Goal: Task Accomplishment & Management: Manage account settings

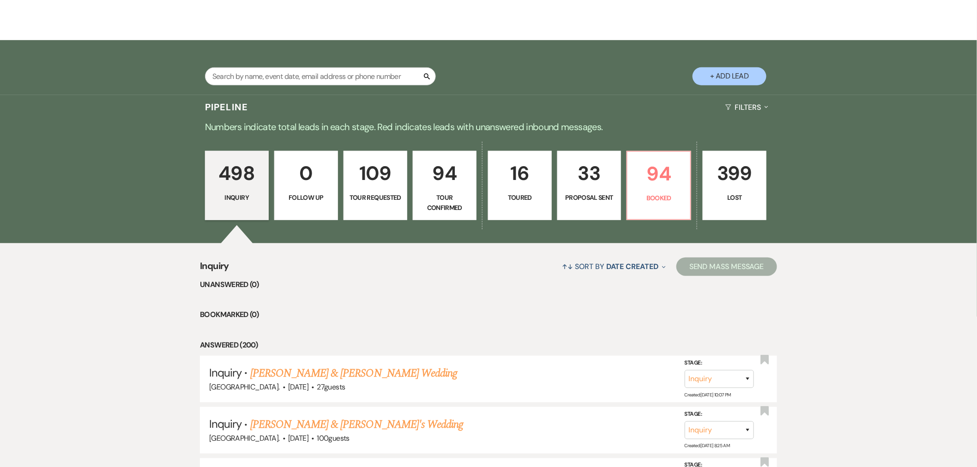
scroll to position [256, 0]
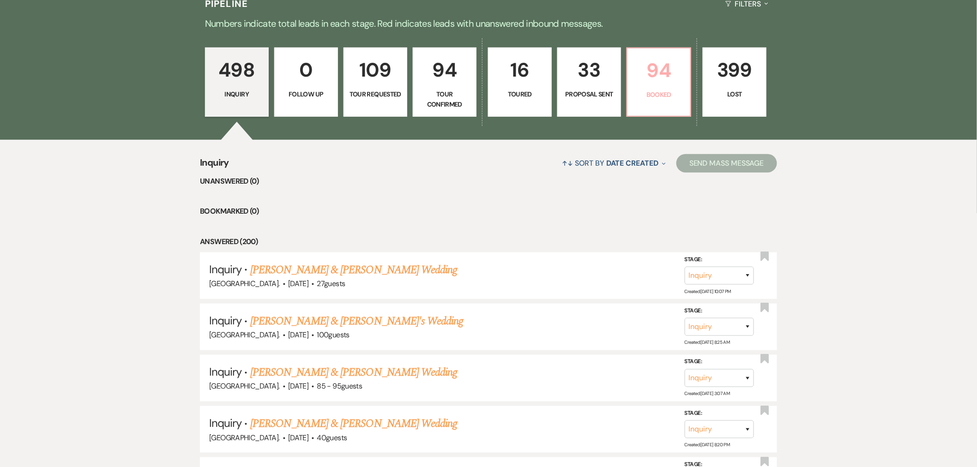
click at [659, 93] on p "Booked" at bounding box center [659, 95] width 52 height 10
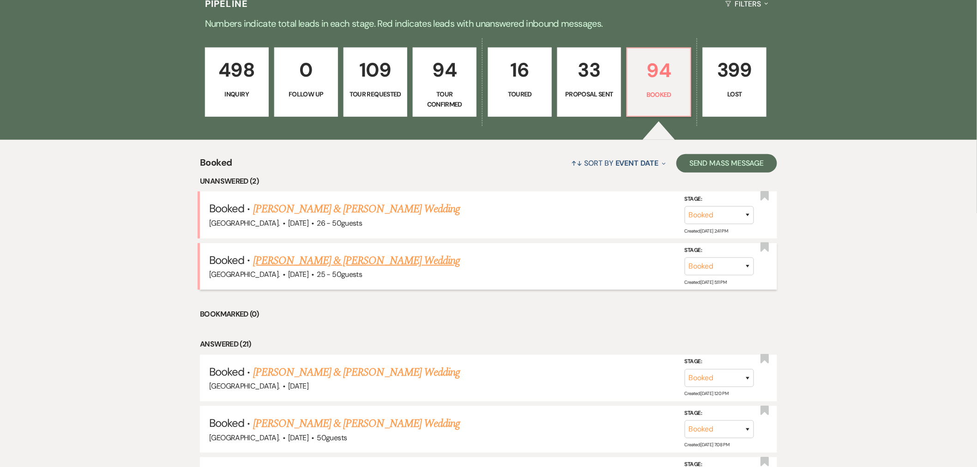
click at [334, 257] on link "[PERSON_NAME] & [PERSON_NAME] Wedding" at bounding box center [356, 261] width 207 height 17
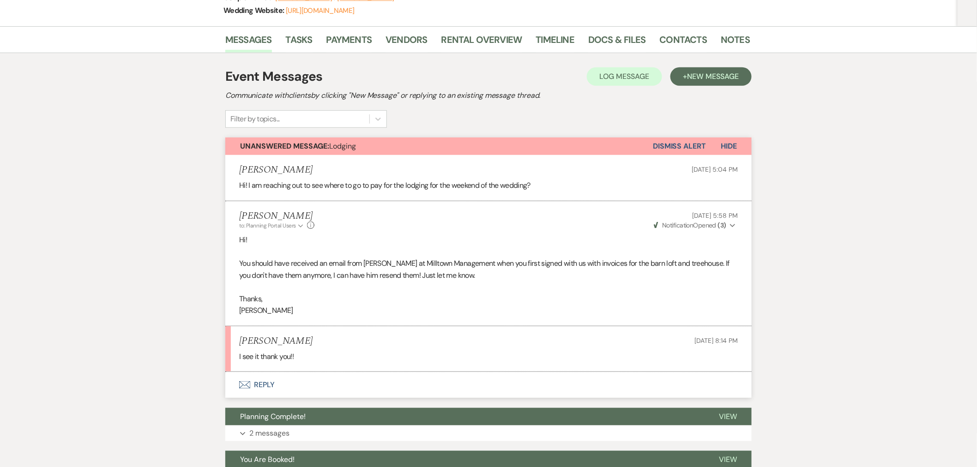
scroll to position [154, 0]
click at [702, 141] on button "Dismiss Alert" at bounding box center [679, 146] width 53 height 18
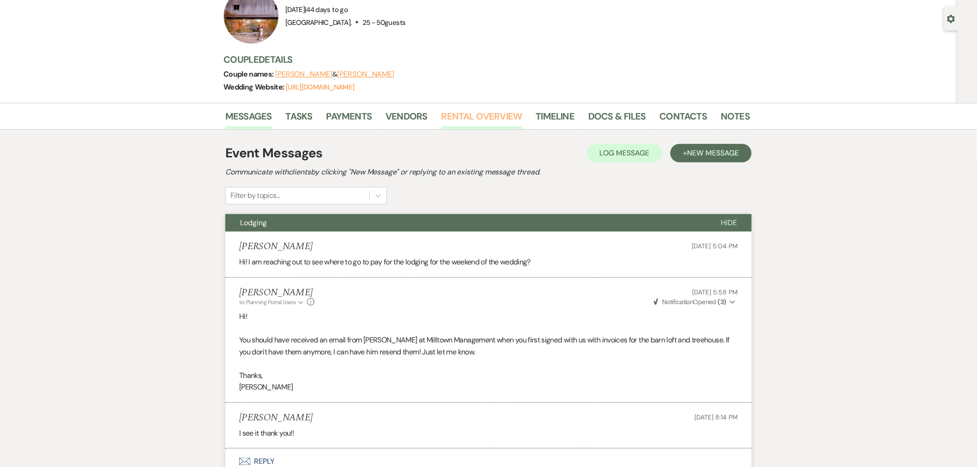
scroll to position [0, 0]
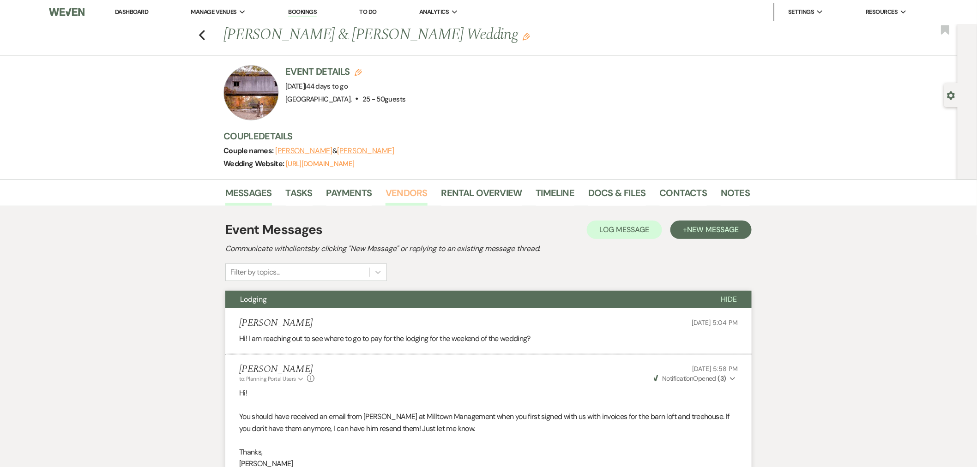
click at [396, 187] on link "Vendors" at bounding box center [407, 196] width 42 height 20
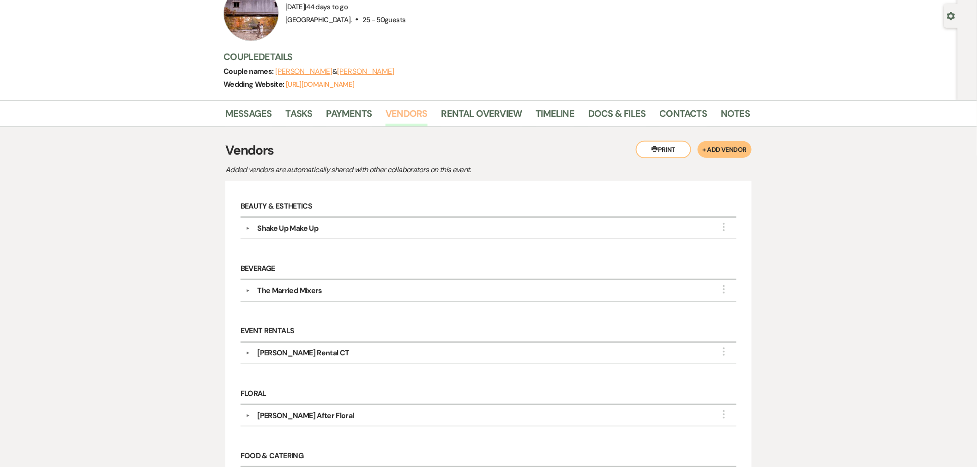
scroll to position [103, 0]
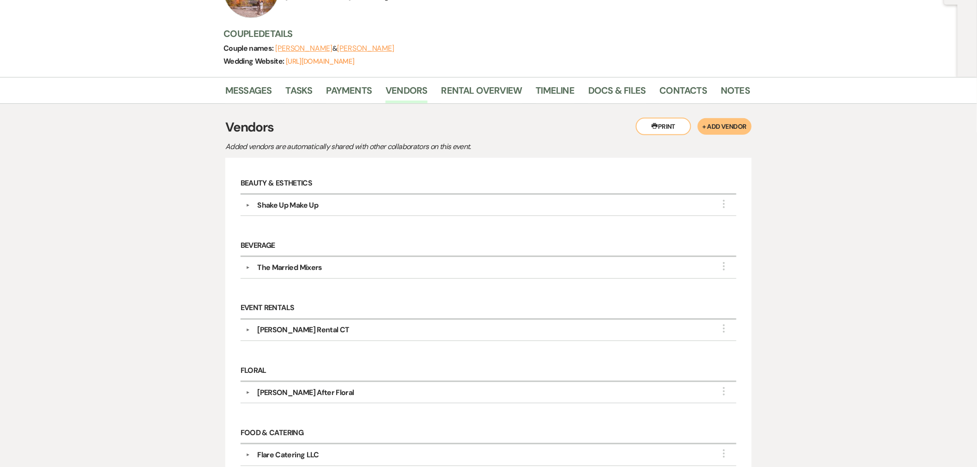
click at [311, 267] on div "The Married Mixers" at bounding box center [289, 267] width 65 height 11
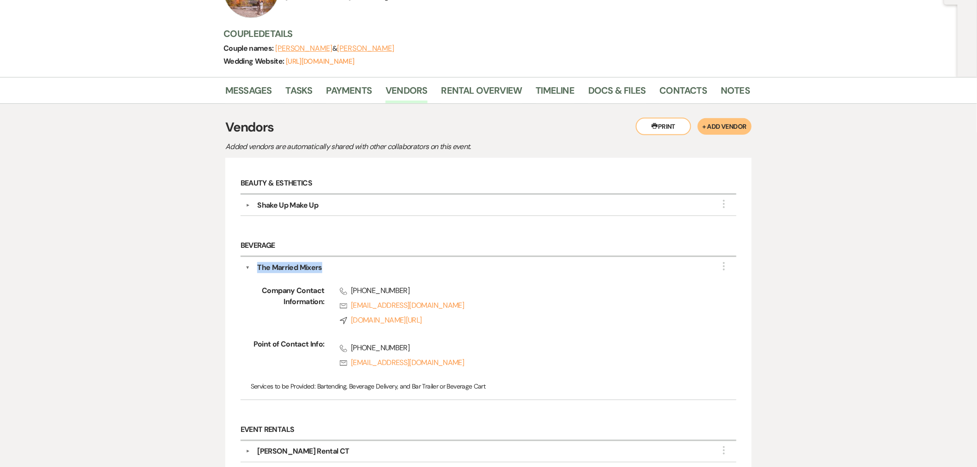
drag, startPoint x: 330, startPoint y: 271, endPoint x: 259, endPoint y: 266, distance: 70.8
click at [259, 266] on div "The Married Mixers" at bounding box center [491, 267] width 482 height 11
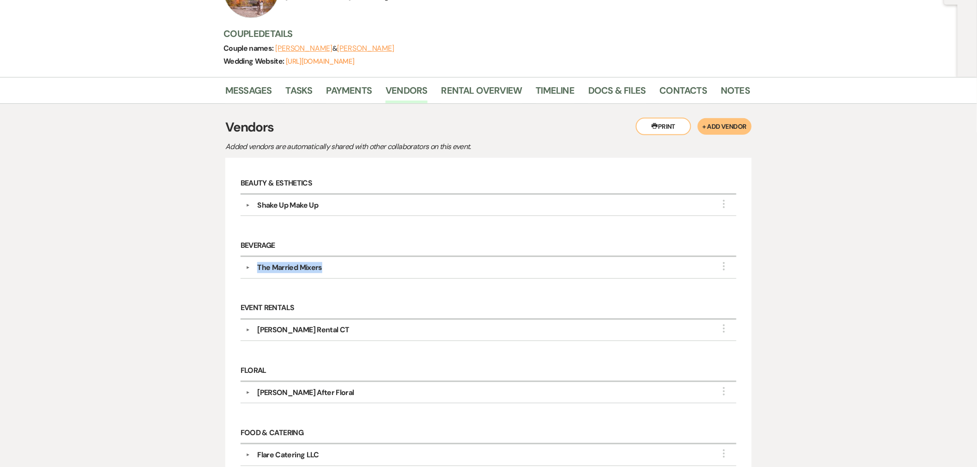
copy div "The Married Mixers"
click at [310, 267] on div "The Married Mixers" at bounding box center [289, 267] width 65 height 11
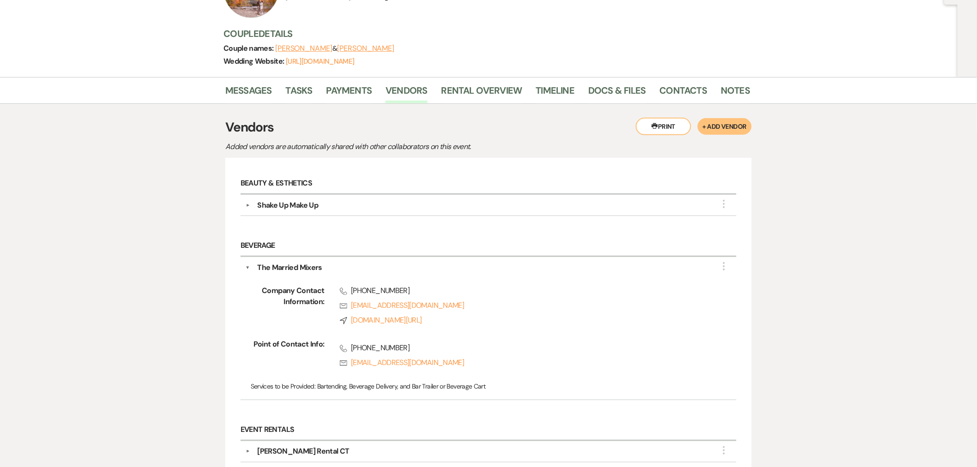
click at [296, 266] on div "The Married Mixers" at bounding box center [289, 267] width 65 height 11
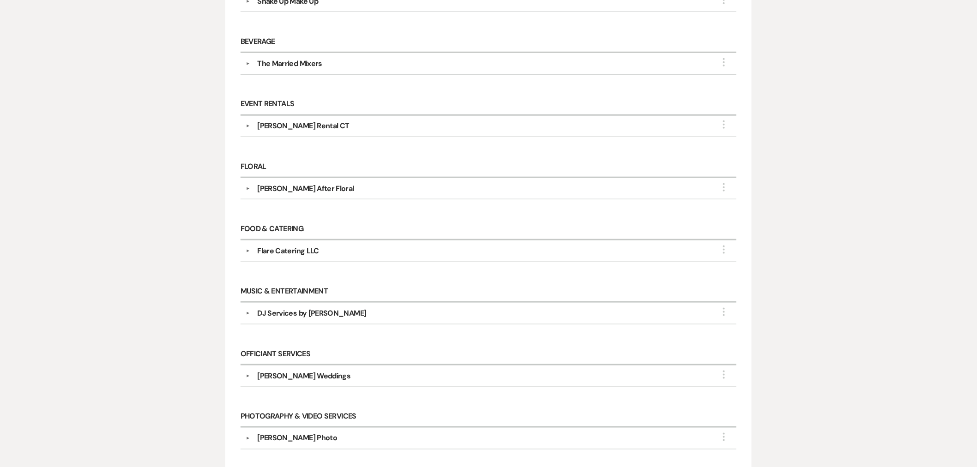
scroll to position [308, 0]
click at [303, 246] on div "Flare Catering LLC" at bounding box center [287, 250] width 61 height 11
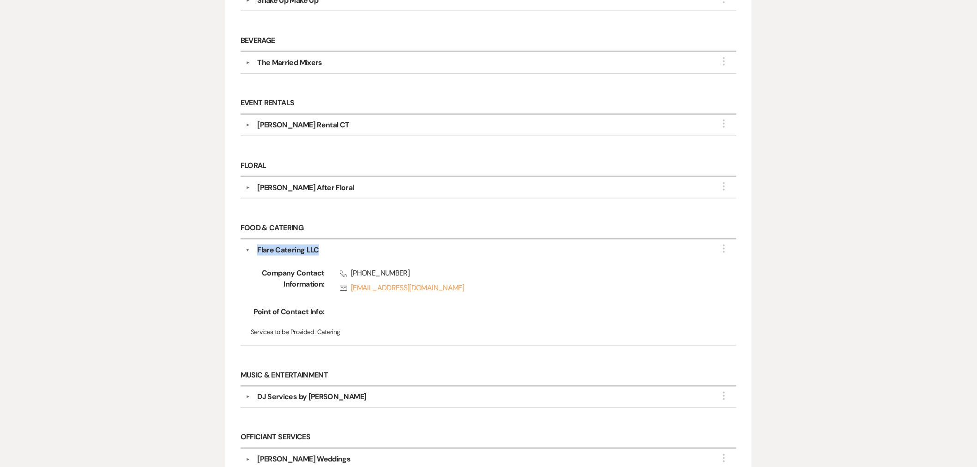
drag, startPoint x: 321, startPoint y: 253, endPoint x: 258, endPoint y: 248, distance: 63.5
click at [258, 248] on div "Flare Catering LLC" at bounding box center [491, 250] width 482 height 11
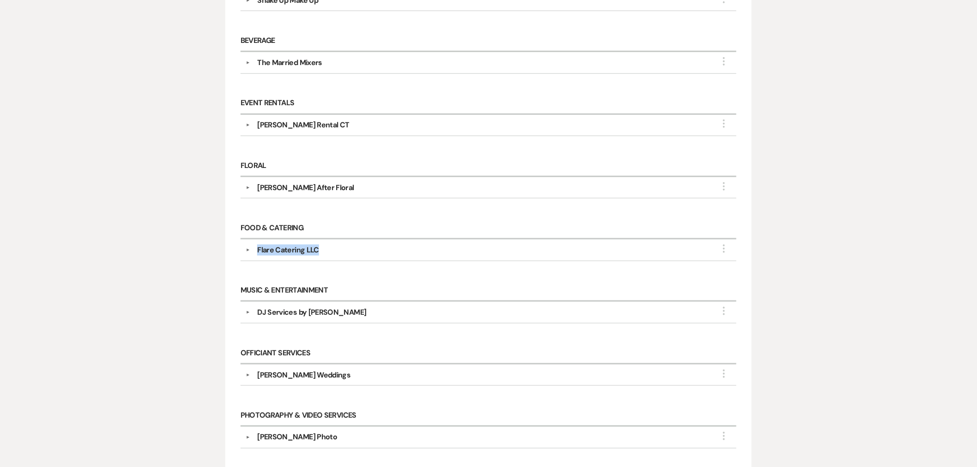
copy div "Flare Catering LLC"
click at [291, 251] on div "Flare Catering LLC" at bounding box center [287, 250] width 61 height 11
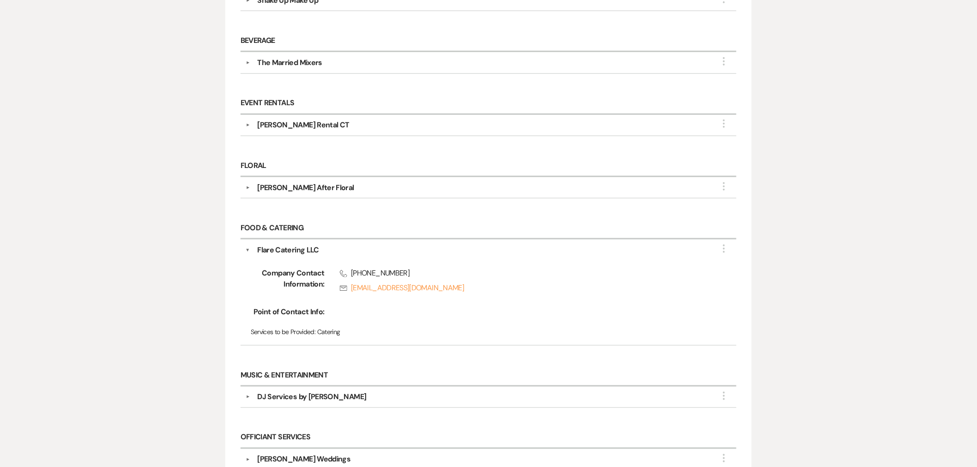
drag, startPoint x: 276, startPoint y: 253, endPoint x: 283, endPoint y: 265, distance: 14.3
click at [276, 253] on div "Flare Catering LLC" at bounding box center [287, 250] width 61 height 11
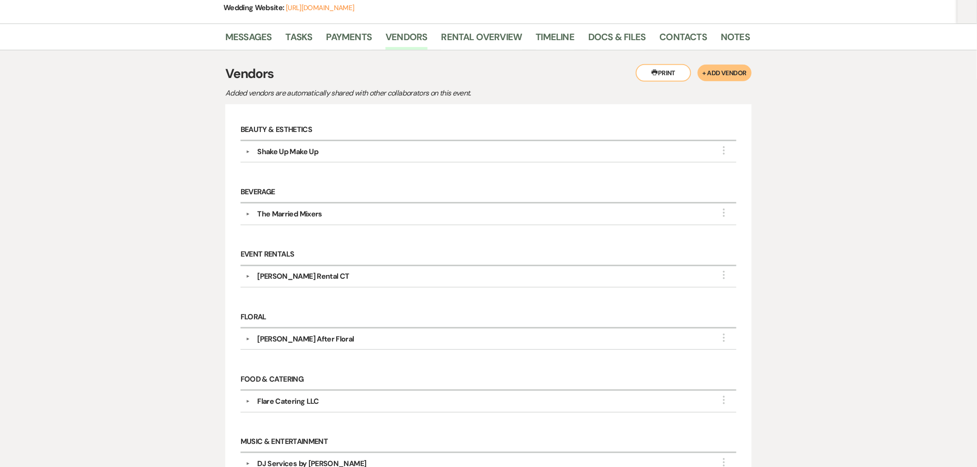
scroll to position [154, 0]
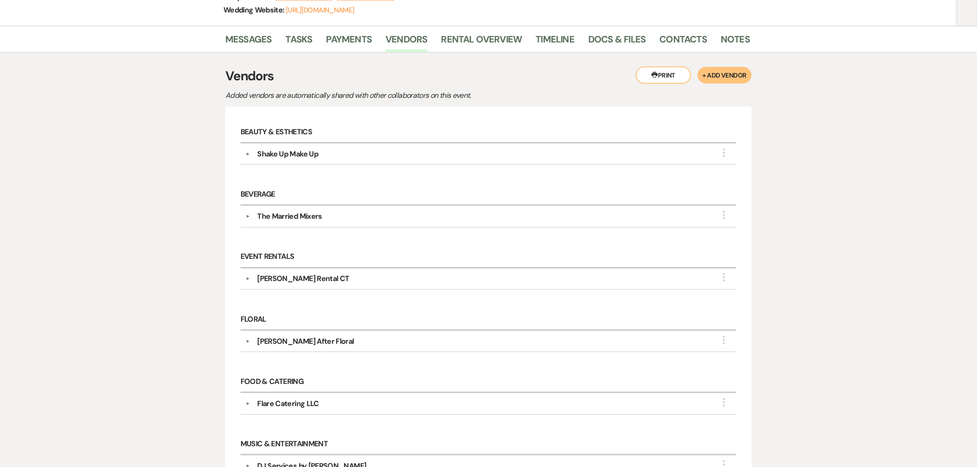
click at [294, 282] on div "[PERSON_NAME] Rental CT" at bounding box center [303, 278] width 92 height 11
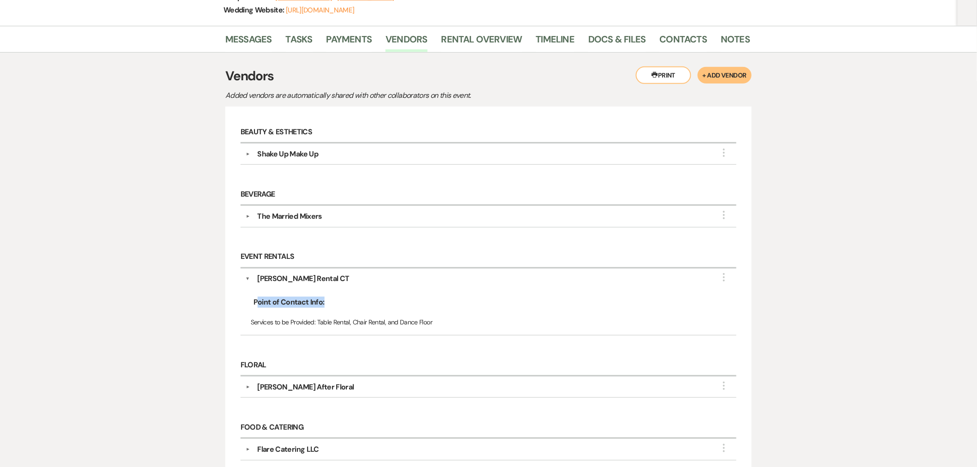
drag, startPoint x: 349, startPoint y: 300, endPoint x: 270, endPoint y: 293, distance: 78.9
click at [257, 302] on div "Point of Contact Info:" at bounding box center [489, 302] width 476 height 11
drag, startPoint x: 316, startPoint y: 276, endPoint x: 267, endPoint y: 276, distance: 49.0
click at [259, 284] on div "[PERSON_NAME] Rental CT" at bounding box center [491, 278] width 482 height 11
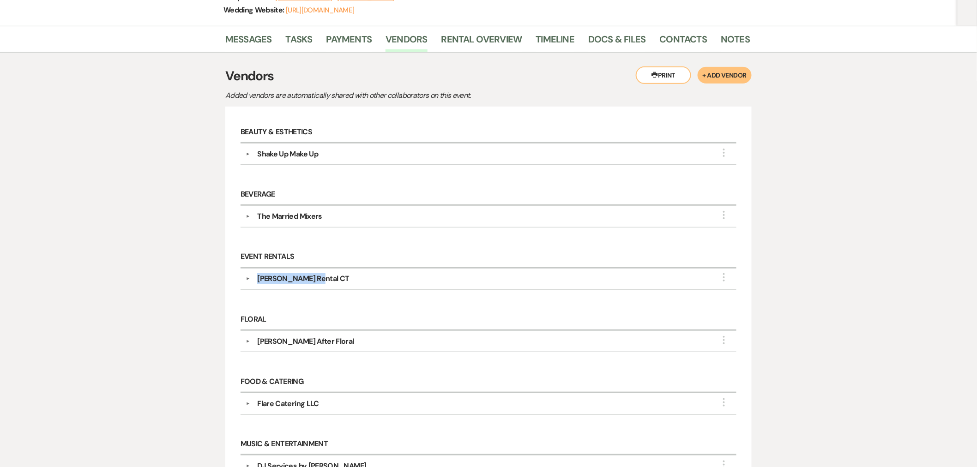
copy div "[PERSON_NAME] Rental CT"
click at [278, 278] on div "[PERSON_NAME] Rental CT" at bounding box center [303, 278] width 92 height 11
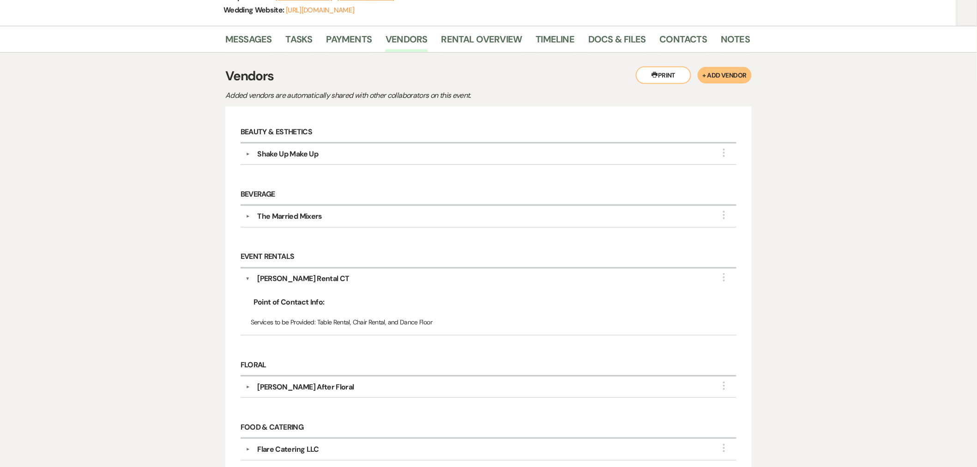
click at [308, 278] on div "[PERSON_NAME] Rental CT" at bounding box center [303, 278] width 92 height 11
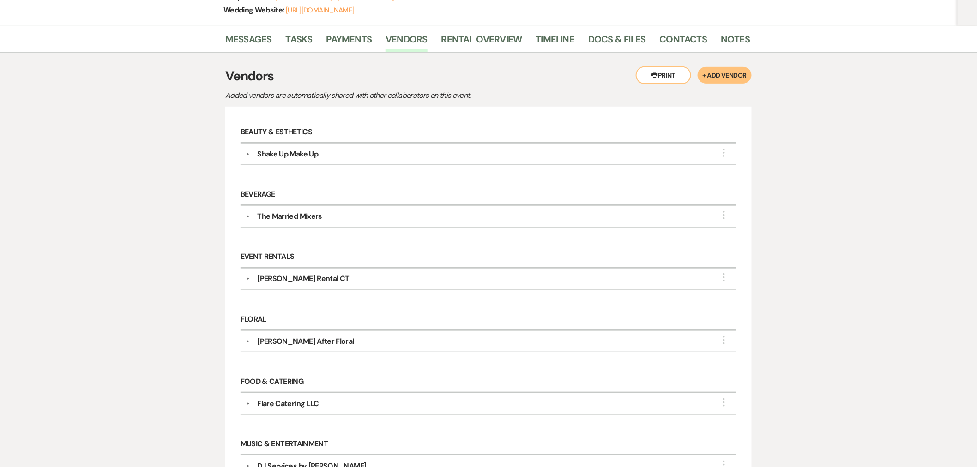
click at [315, 154] on div "Shake Up Make Up" at bounding box center [287, 154] width 61 height 11
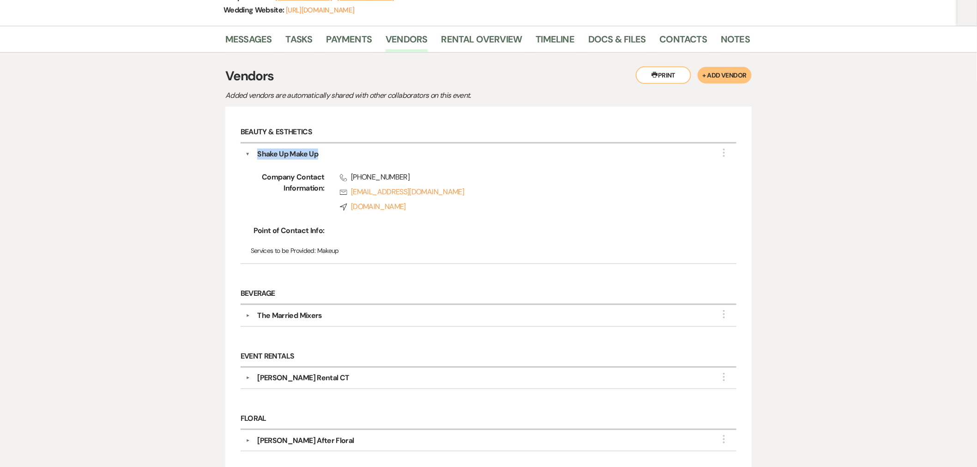
drag, startPoint x: 333, startPoint y: 155, endPoint x: 255, endPoint y: 156, distance: 77.6
click at [255, 156] on div "Shake Up Make Up" at bounding box center [491, 154] width 482 height 11
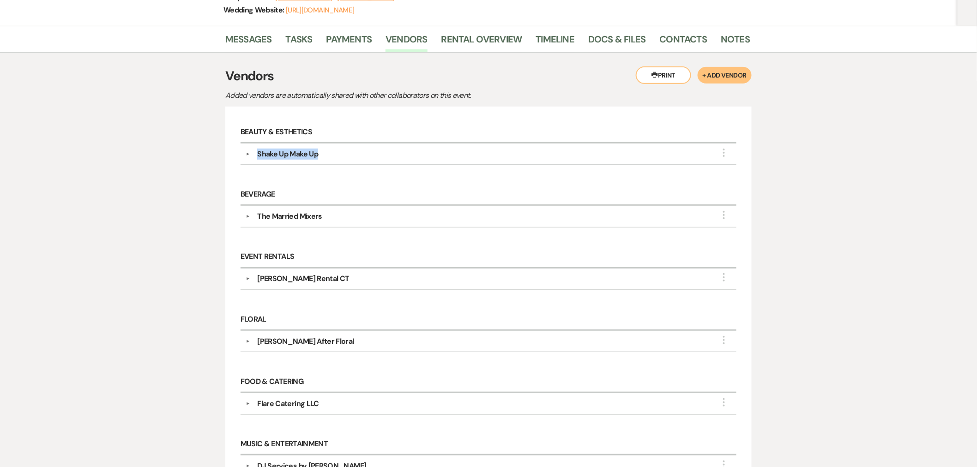
copy div "Shake Up Make Up"
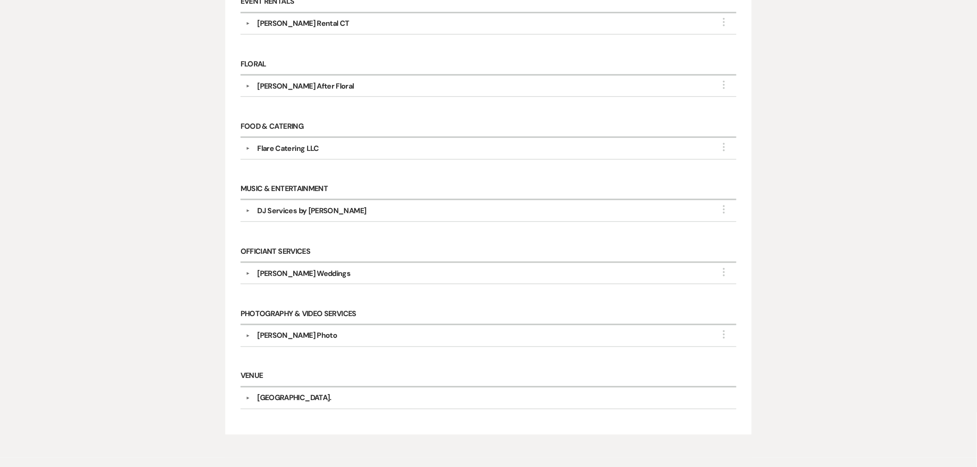
scroll to position [410, 0]
drag, startPoint x: 338, startPoint y: 205, endPoint x: 255, endPoint y: 214, distance: 83.2
click at [255, 214] on div "▼ DJ Services by [PERSON_NAME] More Point of Contact Info: Services to be Provi…" at bounding box center [489, 210] width 496 height 21
copy div "DJ Services by [PERSON_NAME]"
drag, startPoint x: 346, startPoint y: 274, endPoint x: 249, endPoint y: 279, distance: 97.1
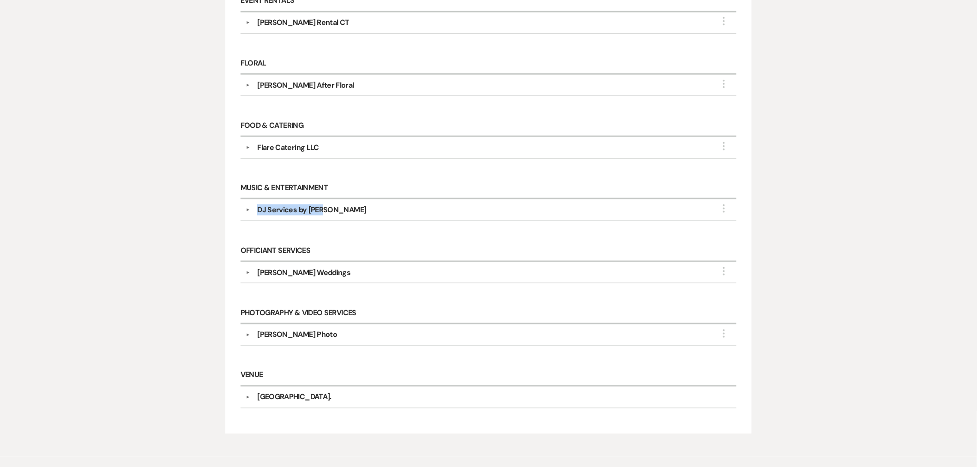
click at [246, 279] on div "▼ [PERSON_NAME] Weddings More Company Contact Information: Phone [PHONE_NUMBER]…" at bounding box center [489, 272] width 496 height 21
copy div "▼ [PERSON_NAME] Weddings"
drag, startPoint x: 334, startPoint y: 334, endPoint x: 260, endPoint y: 338, distance: 74.0
click at [260, 338] on div "[PERSON_NAME] Photo" at bounding box center [491, 335] width 482 height 11
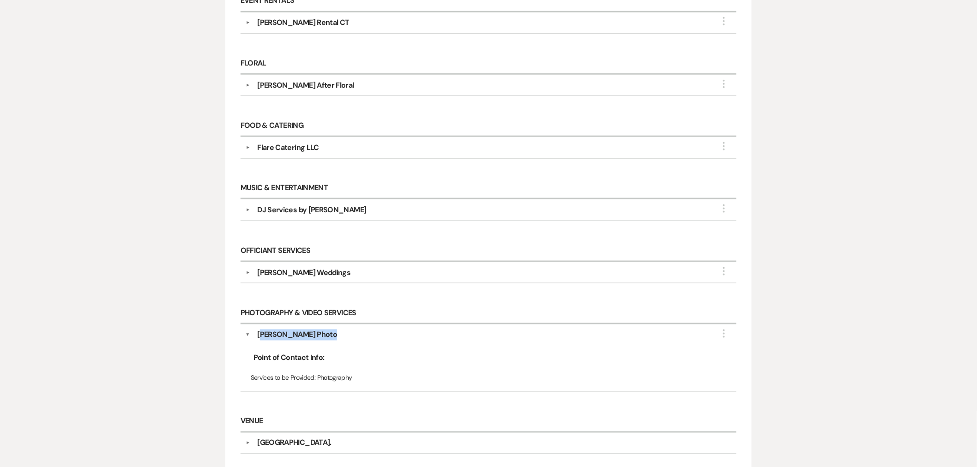
click at [335, 337] on div "[PERSON_NAME] Photo" at bounding box center [491, 335] width 482 height 11
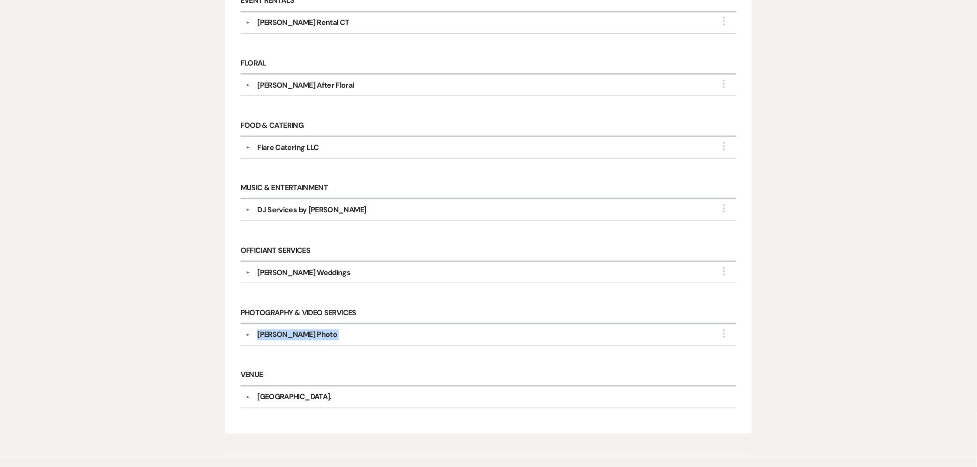
drag, startPoint x: 335, startPoint y: 337, endPoint x: 257, endPoint y: 339, distance: 78.1
click at [257, 339] on div "[PERSON_NAME] Photo" at bounding box center [491, 335] width 482 height 11
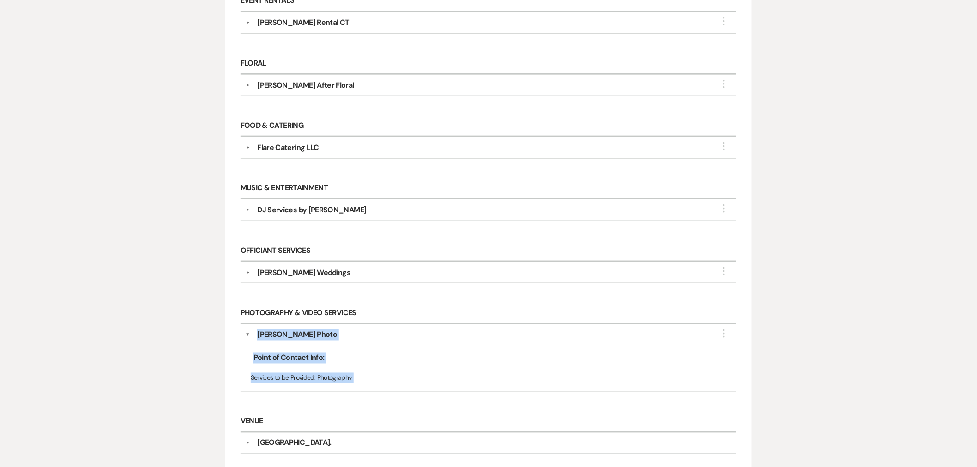
drag, startPoint x: 262, startPoint y: 337, endPoint x: 362, endPoint y: 335, distance: 99.3
click at [381, 331] on div "[PERSON_NAME] Photo" at bounding box center [491, 335] width 482 height 11
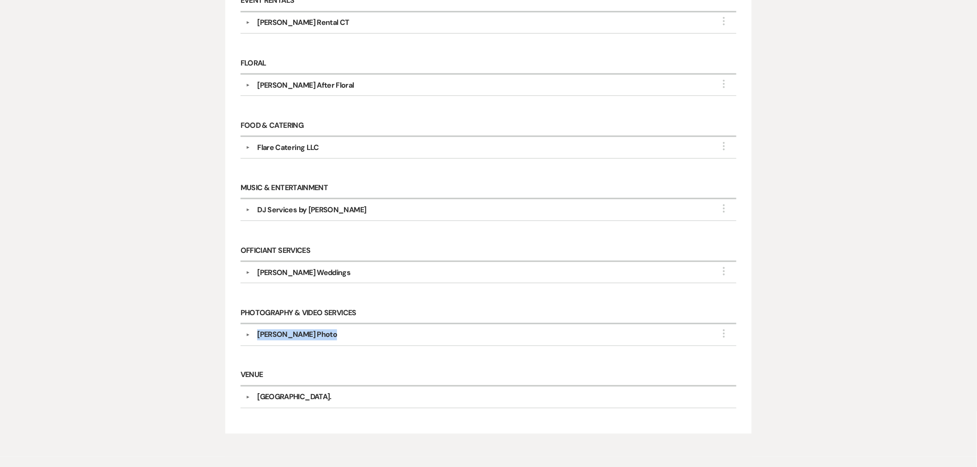
drag, startPoint x: 303, startPoint y: 333, endPoint x: 259, endPoint y: 335, distance: 44.4
click at [259, 335] on div "[PERSON_NAME] Photo" at bounding box center [491, 335] width 482 height 11
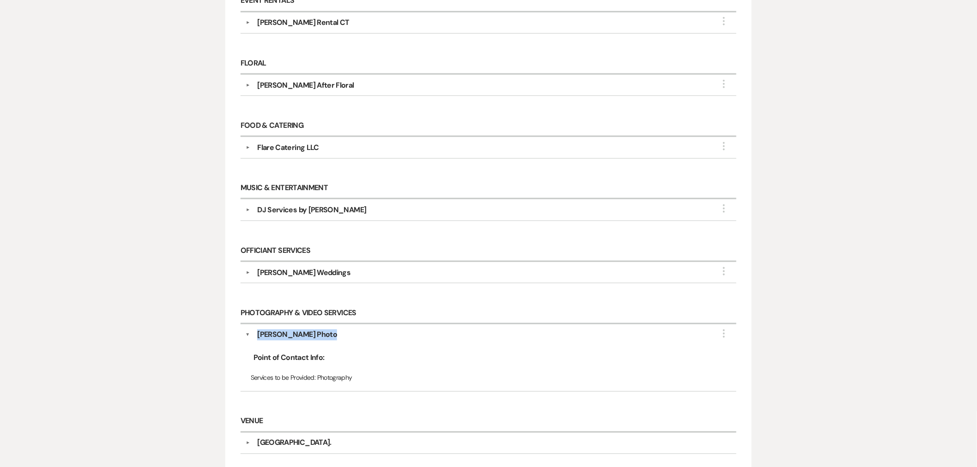
copy div "[PERSON_NAME] Photo"
click at [249, 334] on button "▼" at bounding box center [248, 335] width 5 height 11
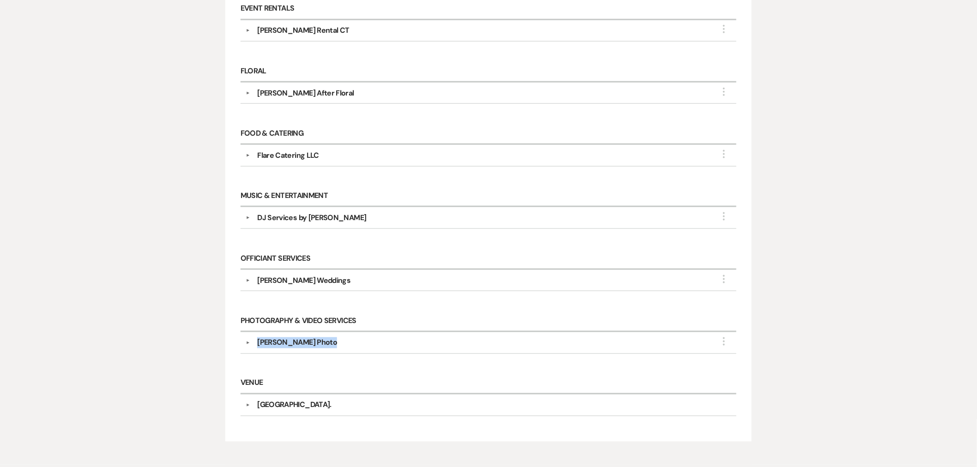
scroll to position [154, 0]
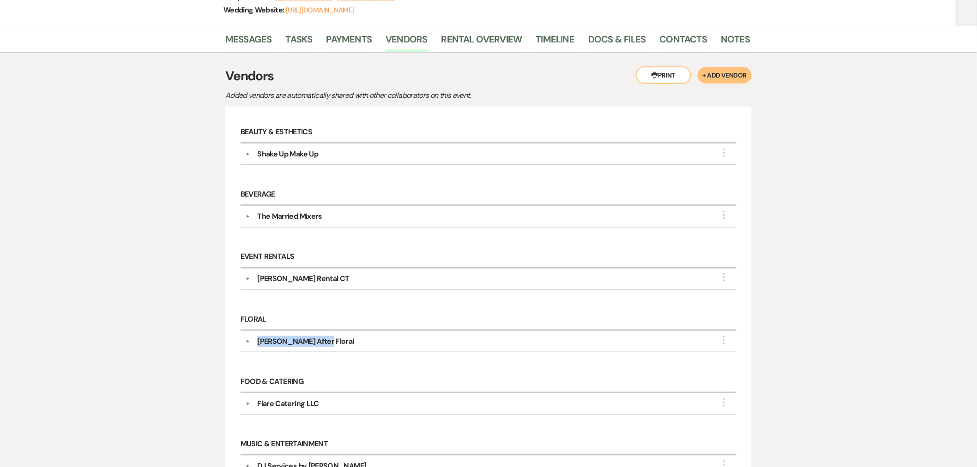
drag, startPoint x: 323, startPoint y: 341, endPoint x: 256, endPoint y: 343, distance: 67.0
click at [256, 343] on div "[PERSON_NAME] After Floral" at bounding box center [491, 341] width 482 height 11
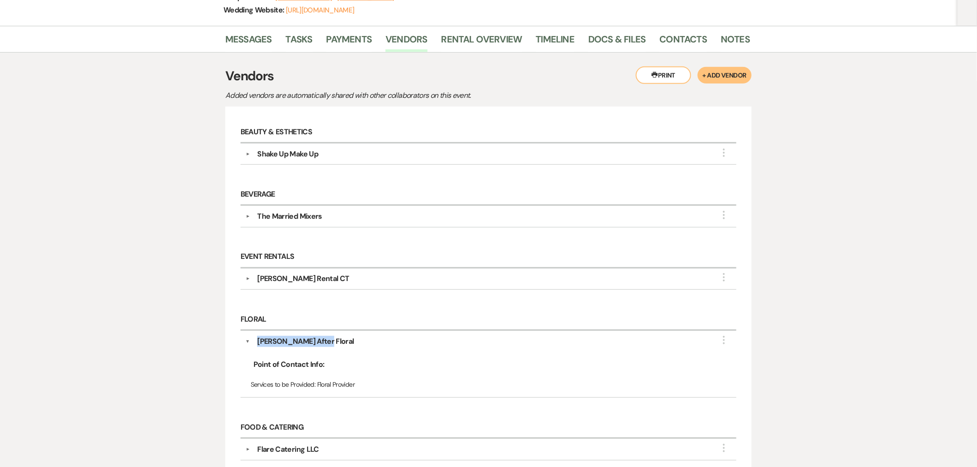
copy div "[PERSON_NAME] After Floral"
click at [272, 343] on div "[PERSON_NAME] After Floral" at bounding box center [305, 341] width 97 height 11
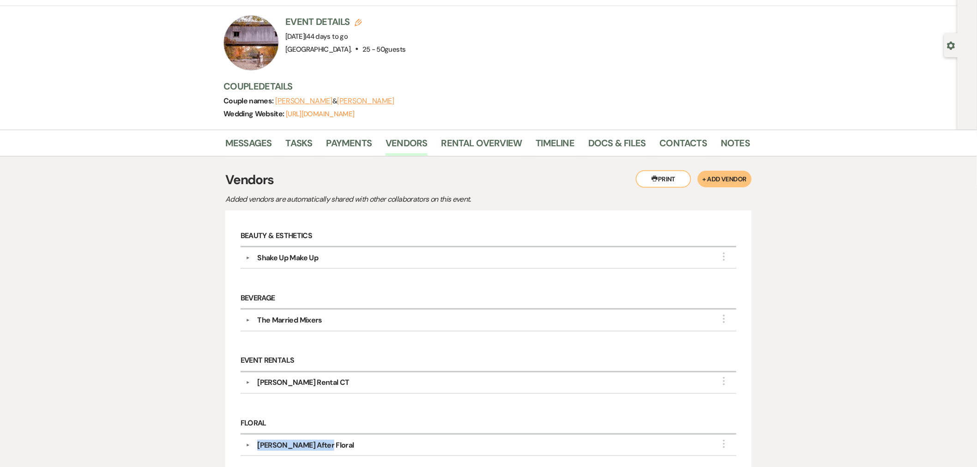
scroll to position [0, 0]
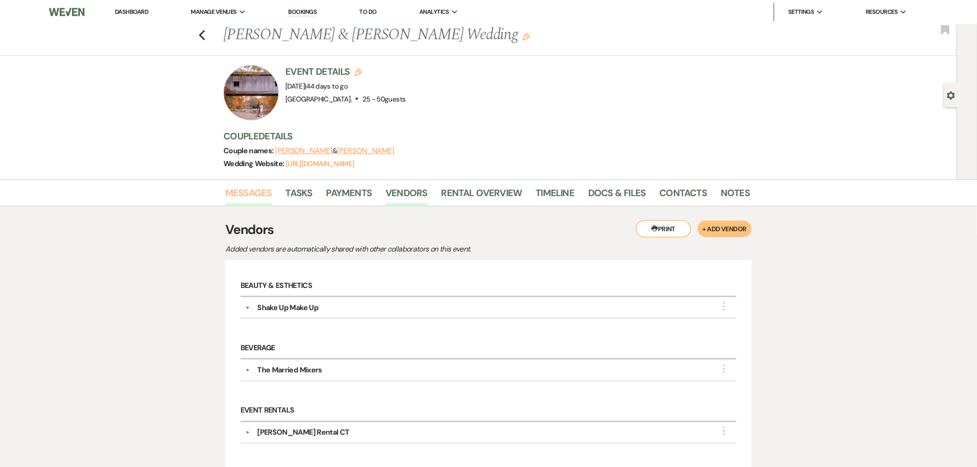
click at [247, 192] on link "Messages" at bounding box center [248, 196] width 47 height 20
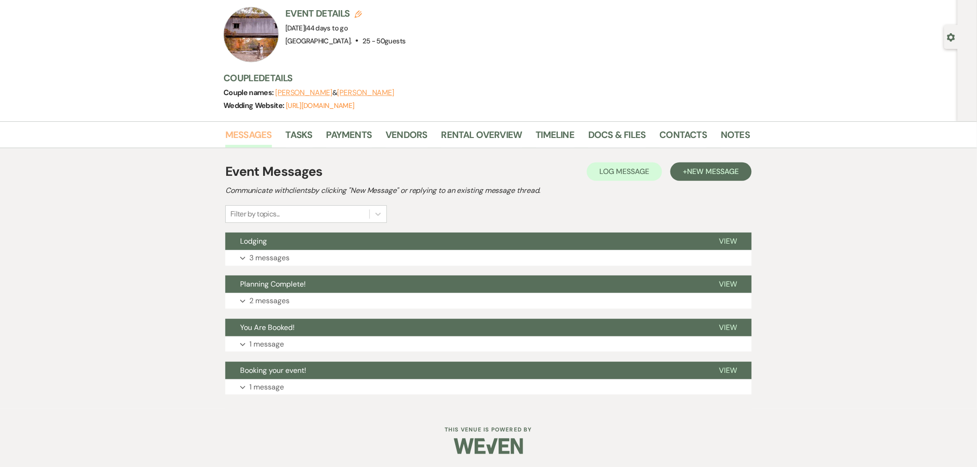
scroll to position [59, 0]
click at [370, 293] on button "Expand 2 messages" at bounding box center [488, 301] width 526 height 16
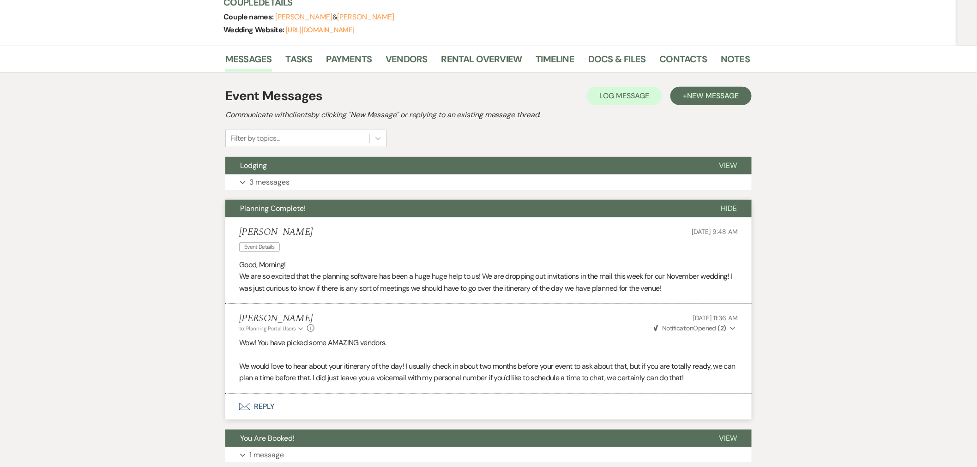
scroll to position [0, 0]
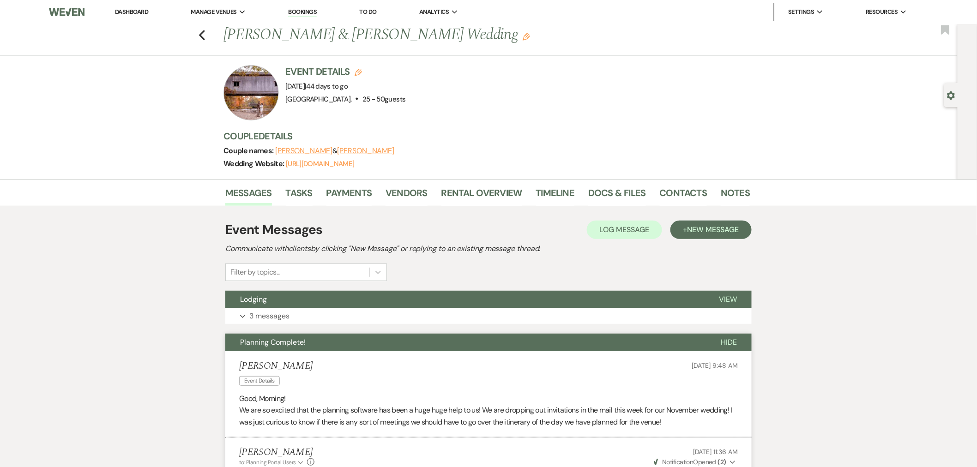
click at [356, 344] on button "Planning Complete!" at bounding box center [465, 343] width 481 height 18
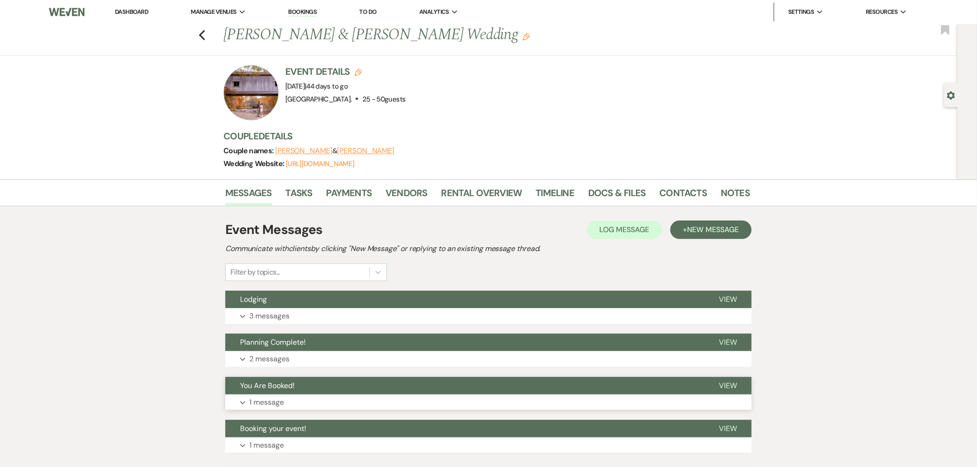
scroll to position [59, 0]
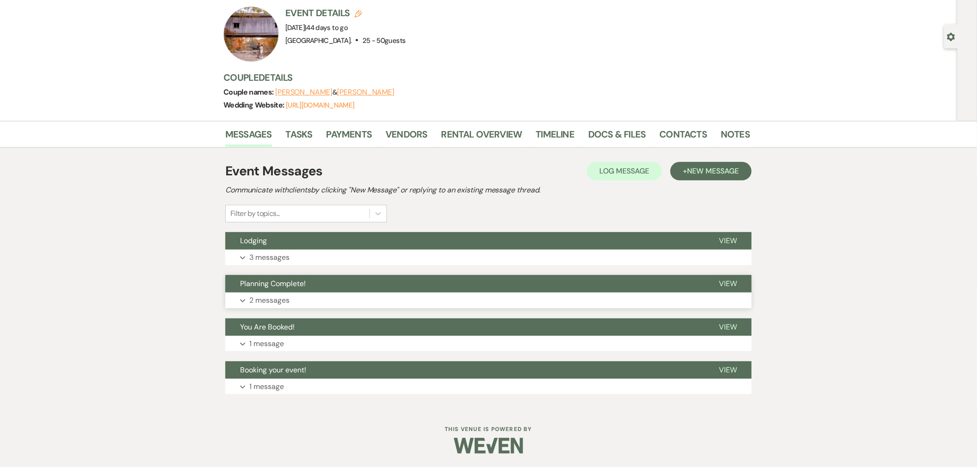
click at [336, 291] on button "Planning Complete!" at bounding box center [464, 284] width 479 height 18
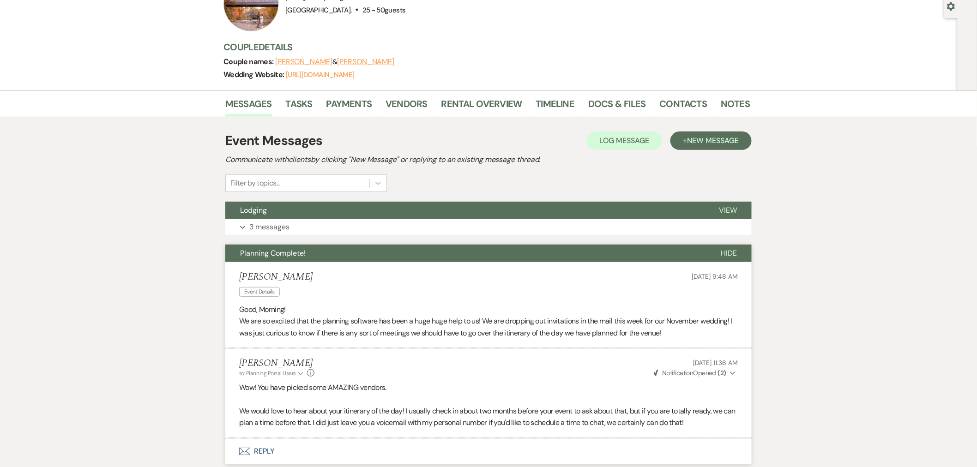
scroll to position [0, 0]
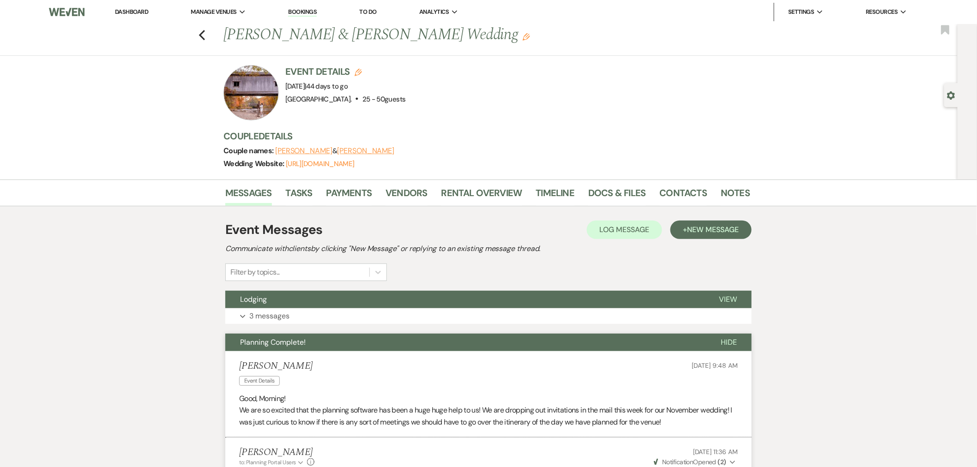
click at [336, 338] on button "Planning Complete!" at bounding box center [465, 343] width 481 height 18
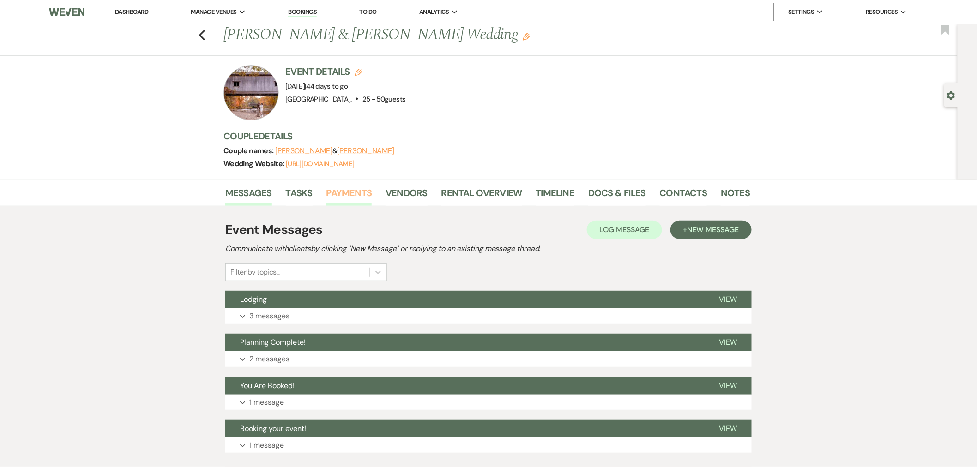
click at [351, 200] on link "Payments" at bounding box center [350, 196] width 46 height 20
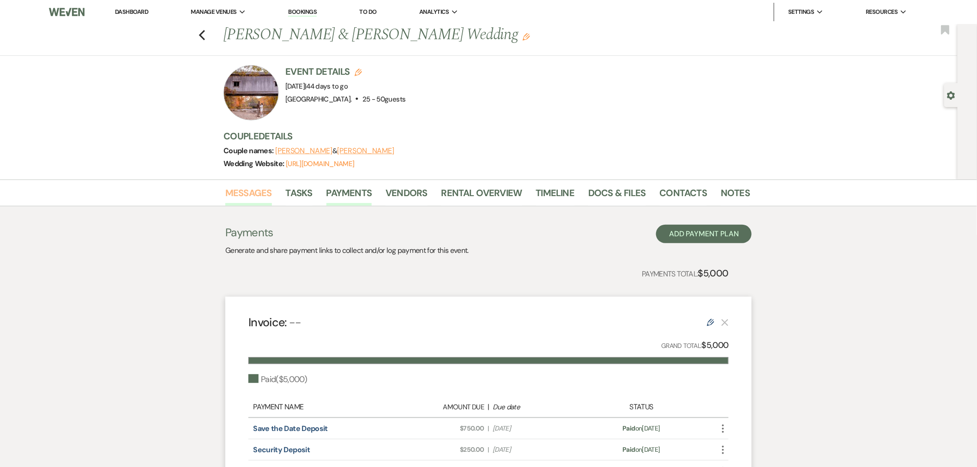
click at [264, 193] on link "Messages" at bounding box center [248, 196] width 47 height 20
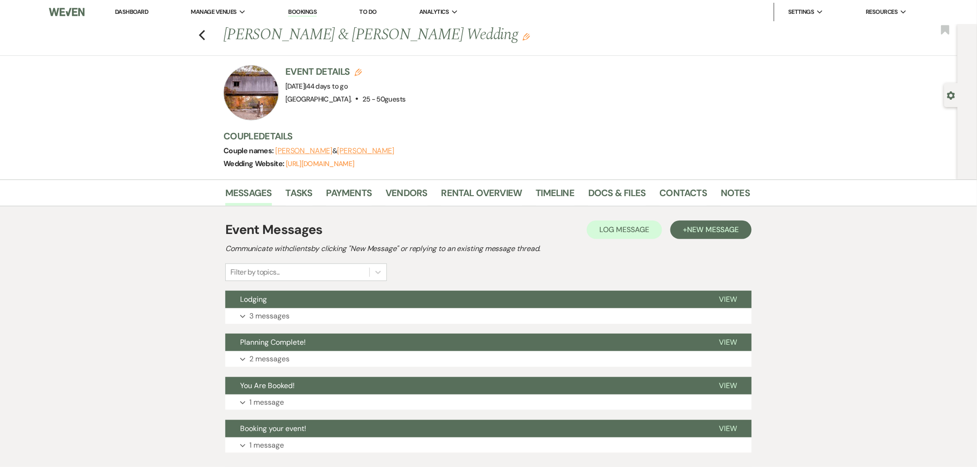
drag, startPoint x: 377, startPoint y: 86, endPoint x: 290, endPoint y: 90, distance: 86.9
click at [290, 90] on span "Event Date: [DATE] | 44 days to go" at bounding box center [316, 86] width 62 height 9
copy span "[DATE]"
click at [605, 193] on link "Docs & Files" at bounding box center [616, 196] width 57 height 20
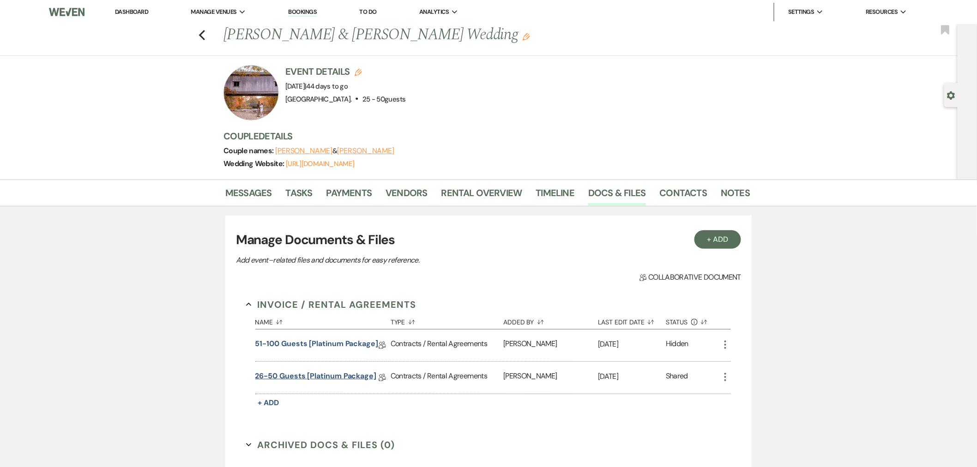
click at [293, 378] on link "26-50 Guests [Platinum Package]" at bounding box center [315, 378] width 121 height 14
